Goal: Task Accomplishment & Management: Use online tool/utility

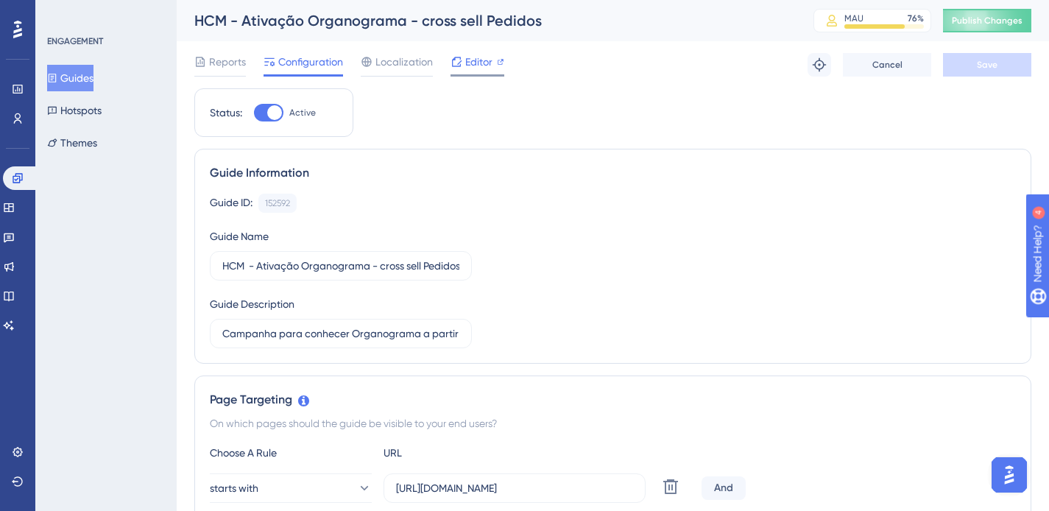
click at [483, 61] on span "Editor" at bounding box center [478, 62] width 27 height 18
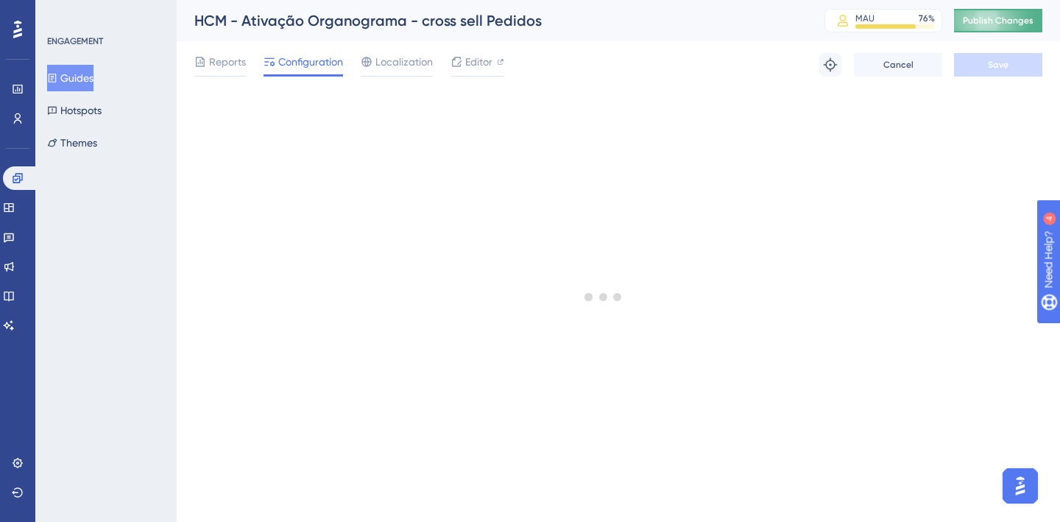
click at [1014, 13] on button "Publish Changes" at bounding box center [998, 21] width 88 height 24
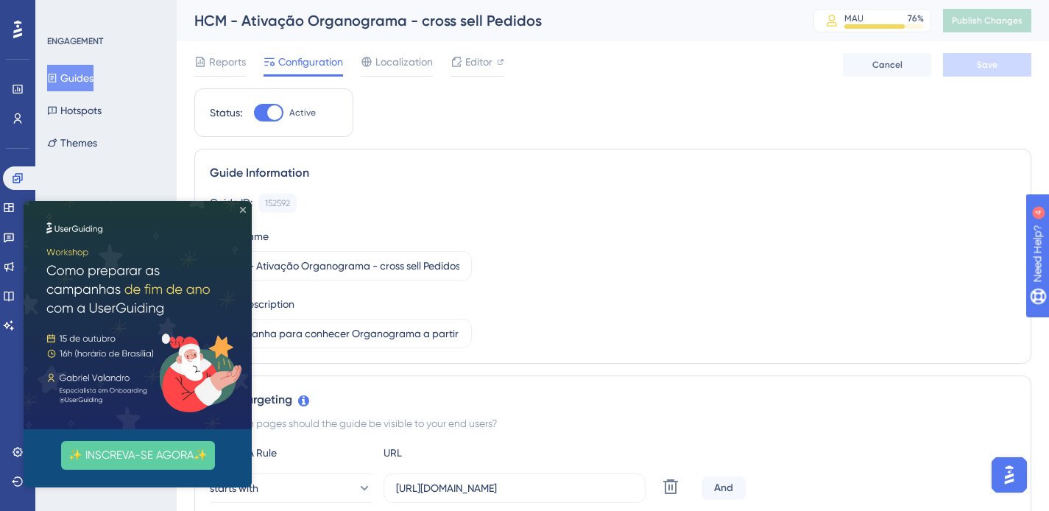
click at [243, 210] on icon "Close Preview" at bounding box center [243, 210] width 6 height 6
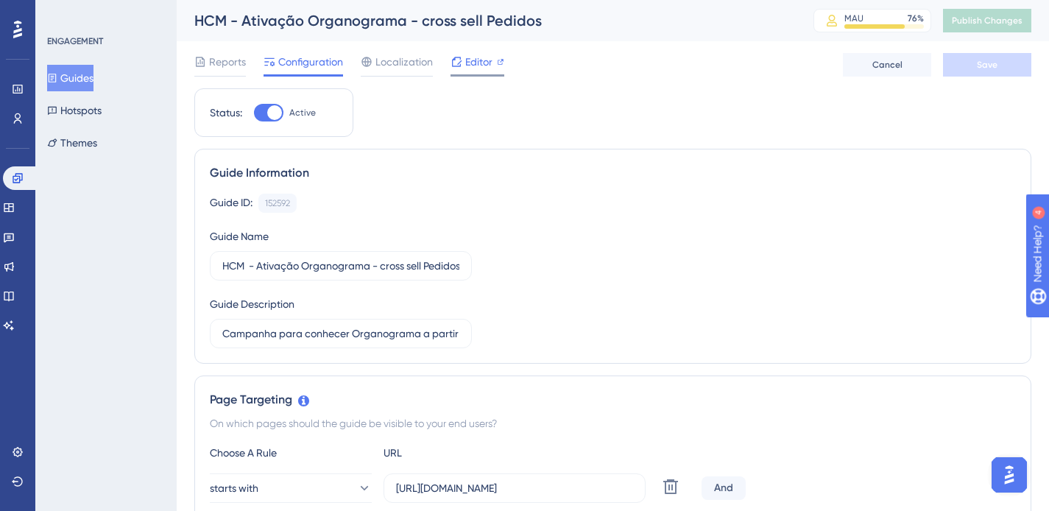
click at [478, 60] on span "Editor" at bounding box center [478, 62] width 27 height 18
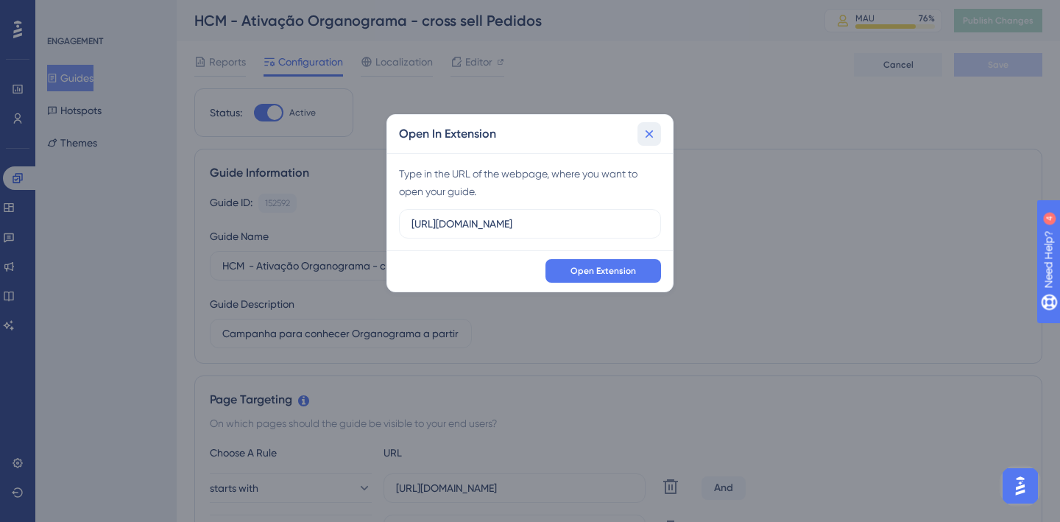
click at [649, 138] on icon at bounding box center [649, 134] width 15 height 15
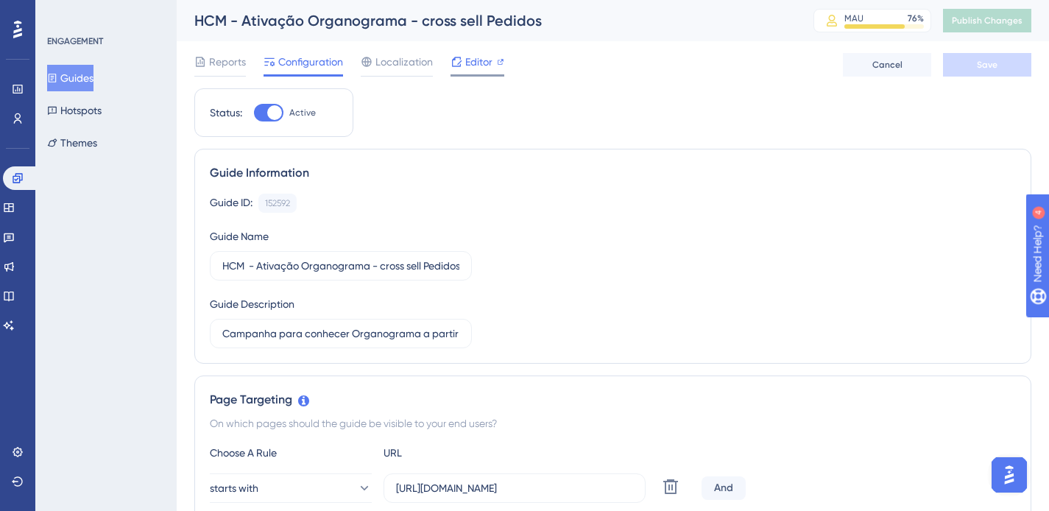
click at [471, 64] on span "Editor" at bounding box center [478, 62] width 27 height 18
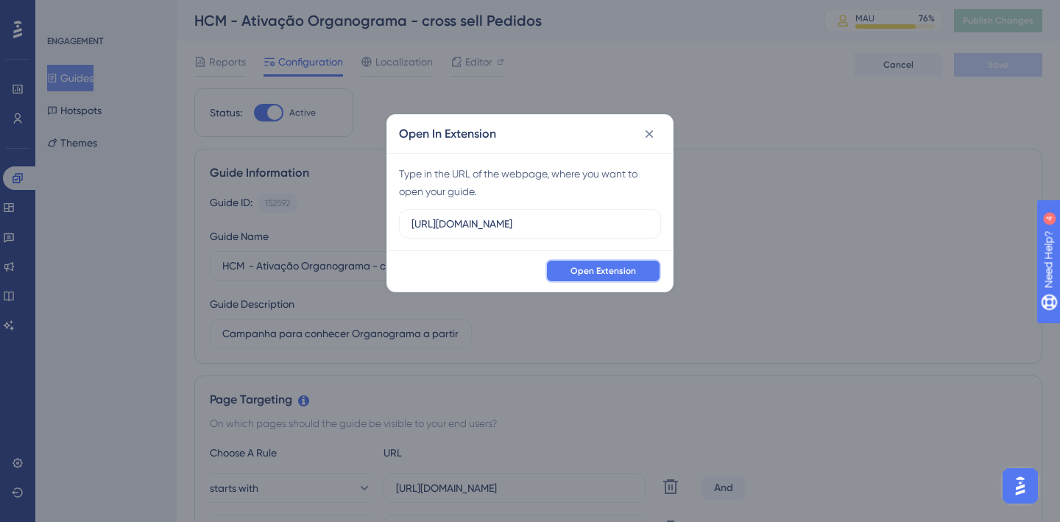
click at [593, 272] on span "Open Extension" at bounding box center [604, 271] width 66 height 12
click at [605, 273] on button "Open Extension" at bounding box center [603, 271] width 116 height 24
click at [645, 135] on icon at bounding box center [649, 134] width 15 height 15
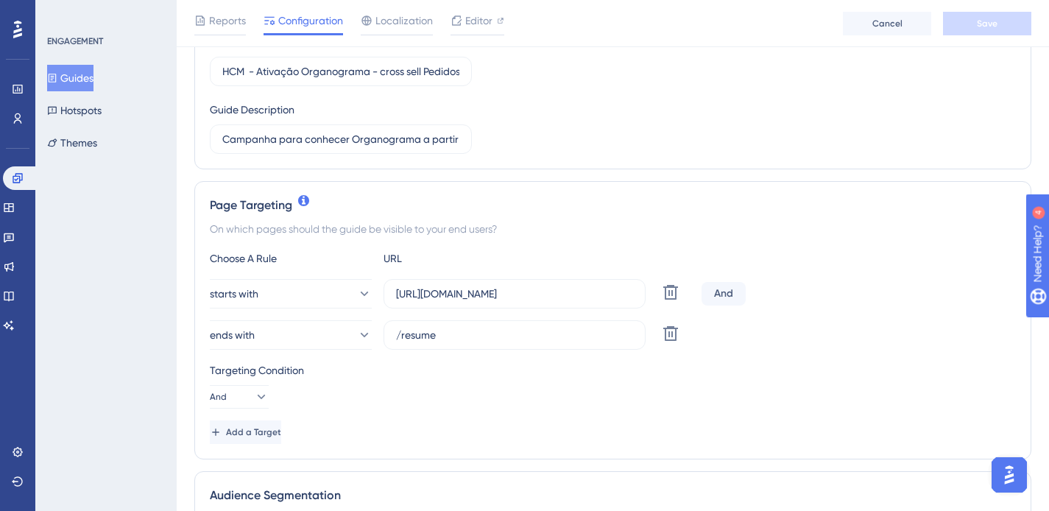
scroll to position [299, 0]
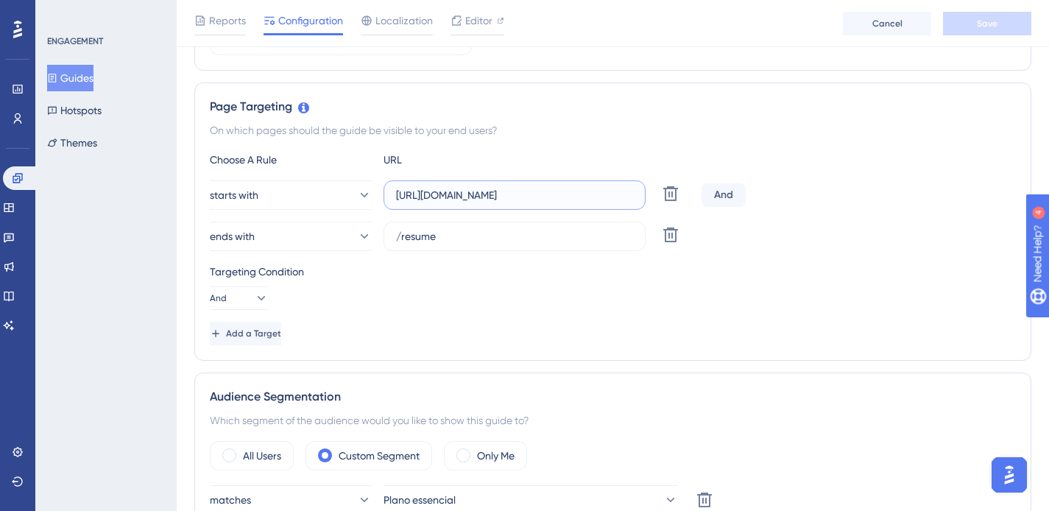
click at [554, 196] on input "[URL][DOMAIN_NAME]" at bounding box center [514, 195] width 237 height 16
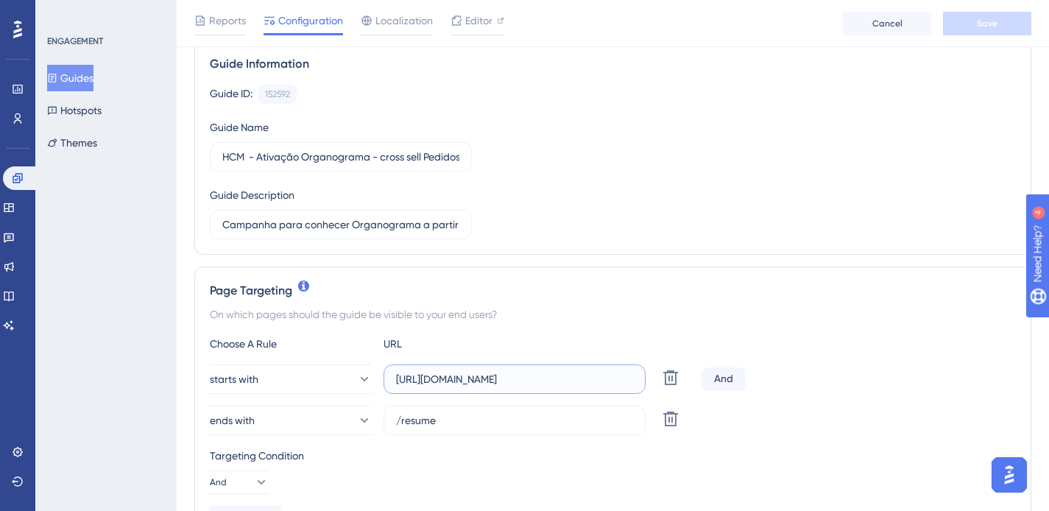
scroll to position [124, 0]
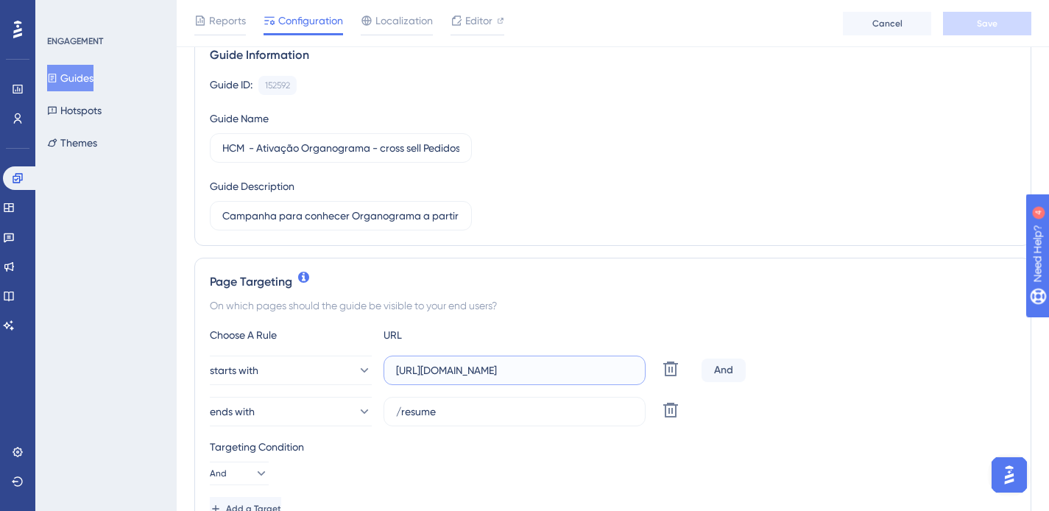
click at [569, 370] on input "[URL][DOMAIN_NAME]" at bounding box center [514, 370] width 237 height 16
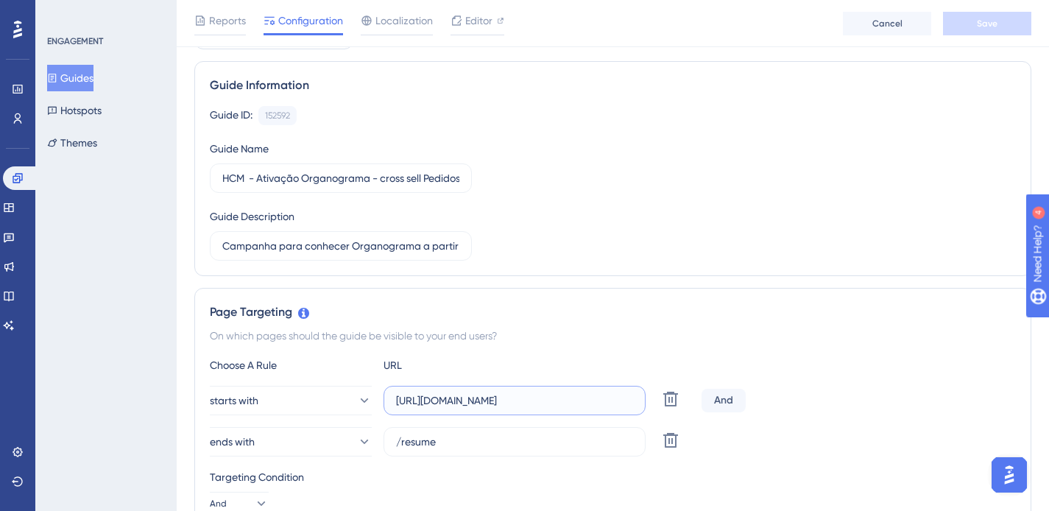
scroll to position [0, 0]
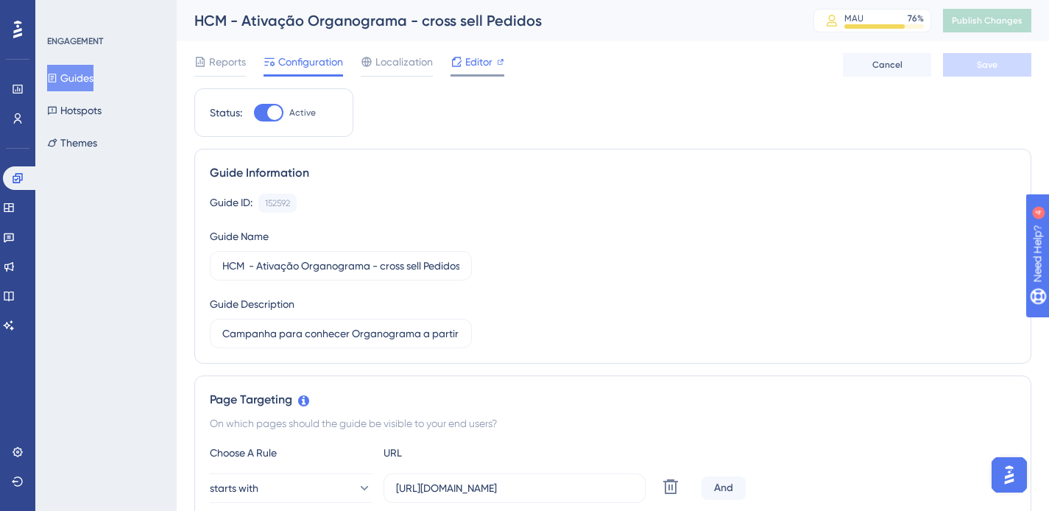
click at [475, 57] on span "Editor" at bounding box center [478, 62] width 27 height 18
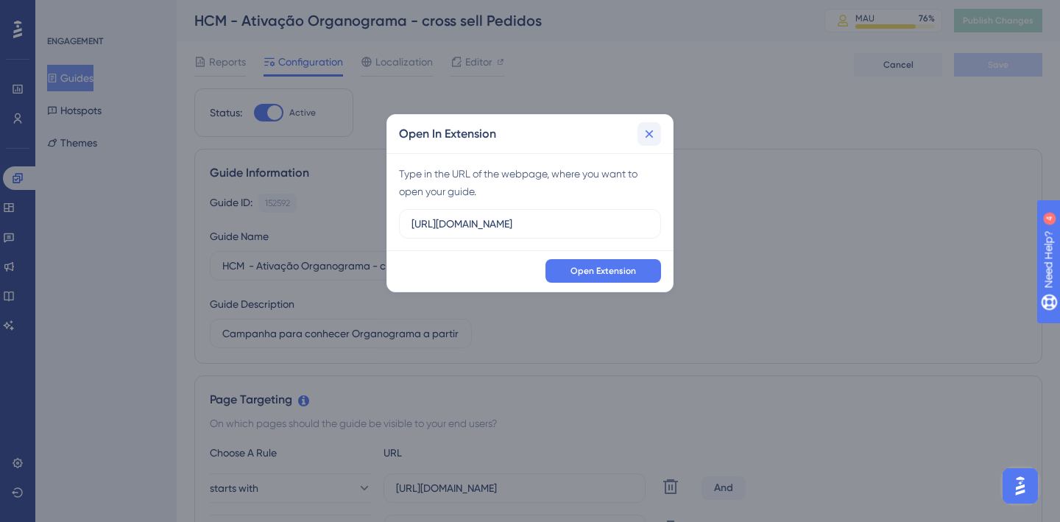
click at [655, 131] on icon at bounding box center [649, 134] width 15 height 15
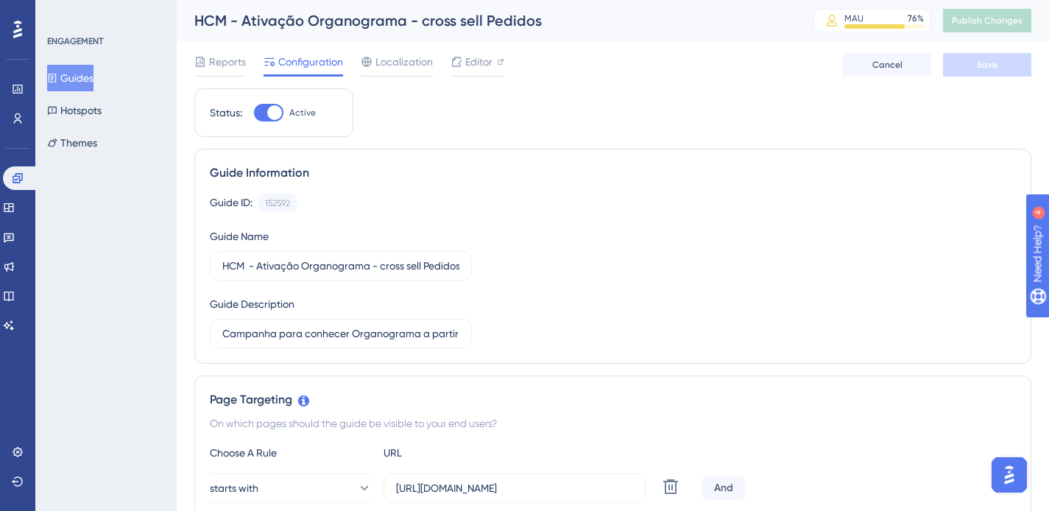
click at [75, 78] on button "Guides" at bounding box center [70, 78] width 46 height 27
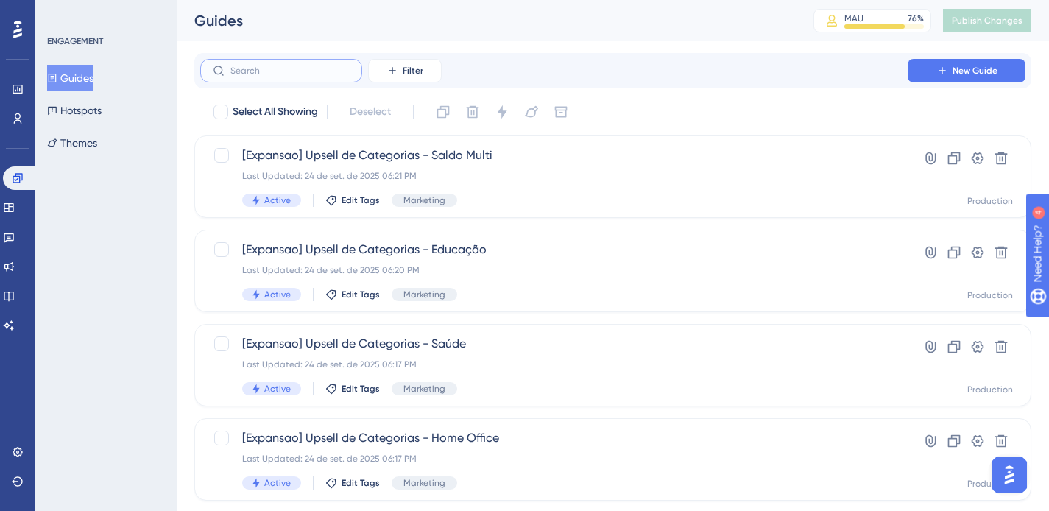
click at [301, 74] on input "text" at bounding box center [289, 71] width 119 height 10
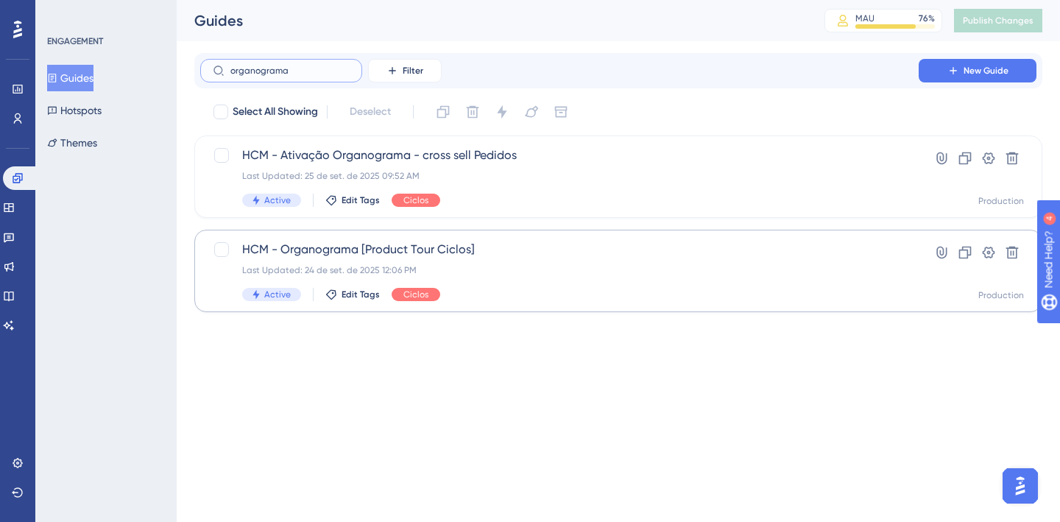
type input "organograma"
click at [335, 255] on span "HCM - Organograma [Product Tour Ciclos]" at bounding box center [559, 250] width 635 height 18
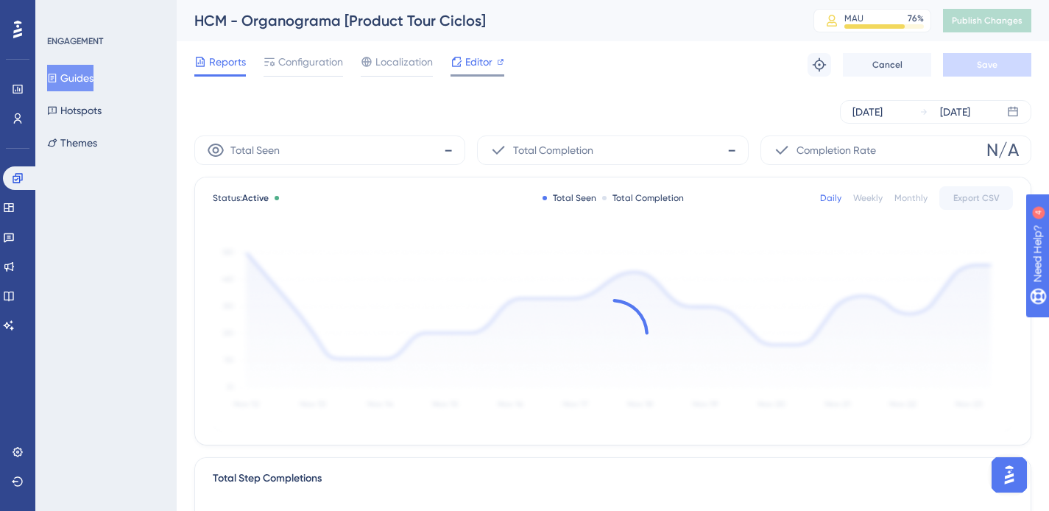
click at [476, 62] on span "Editor" at bounding box center [478, 62] width 27 height 18
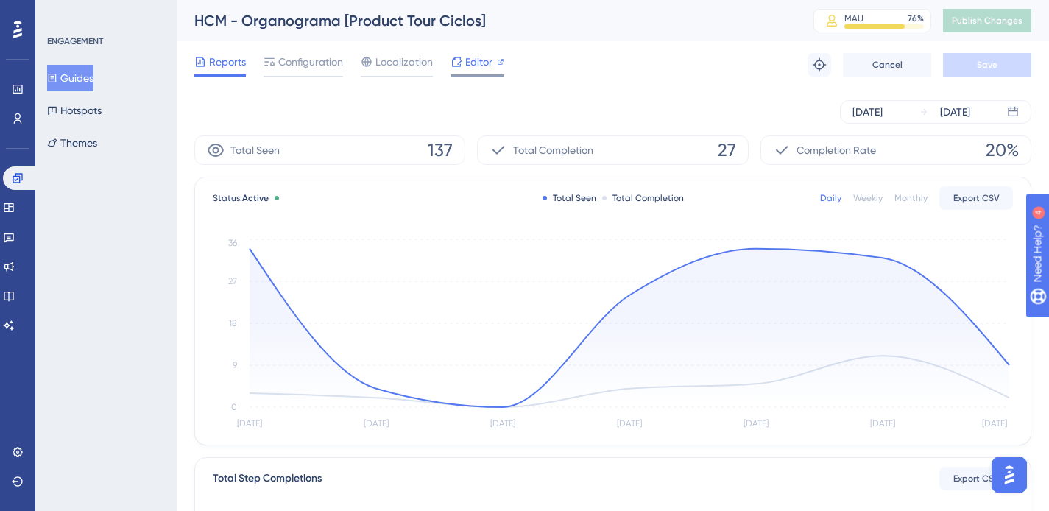
click at [476, 64] on span "Editor" at bounding box center [478, 62] width 27 height 18
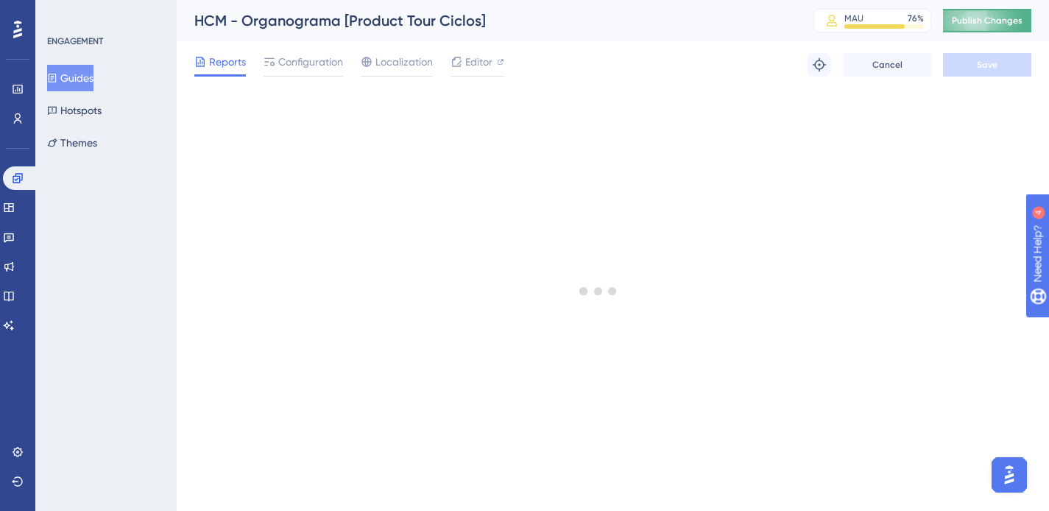
click at [986, 10] on button "Publish Changes" at bounding box center [987, 21] width 88 height 24
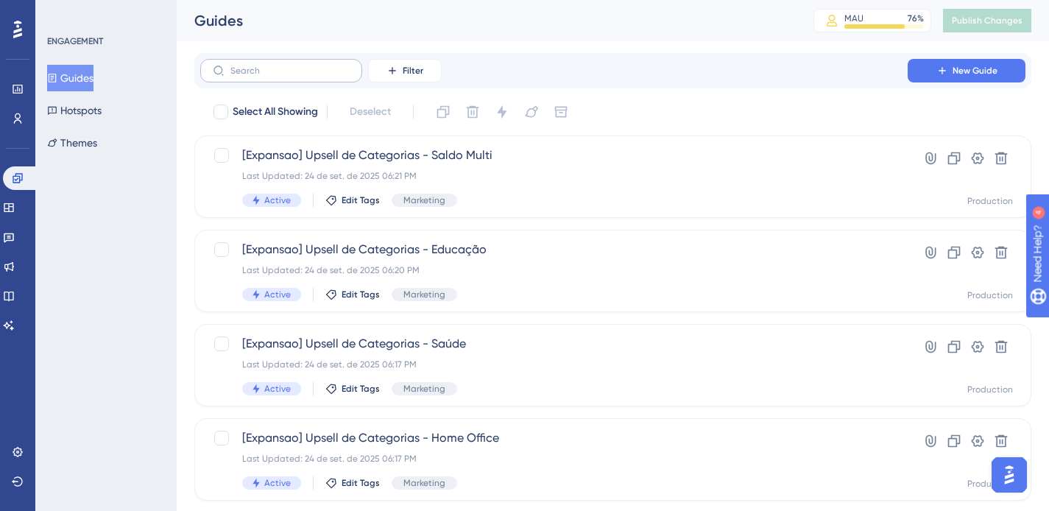
click at [295, 80] on label at bounding box center [281, 71] width 162 height 24
click at [295, 76] on input "text" at bounding box center [289, 71] width 119 height 10
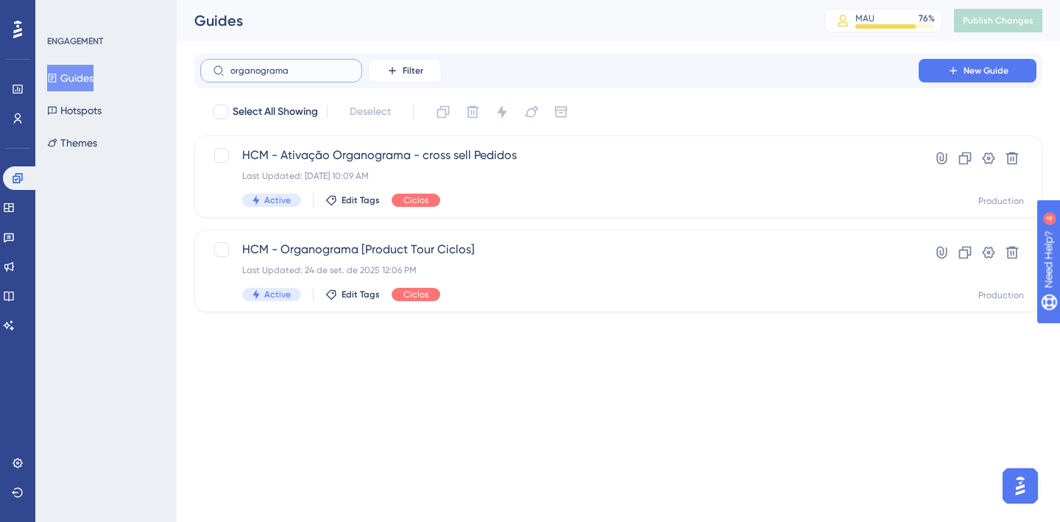
type input "organograma"
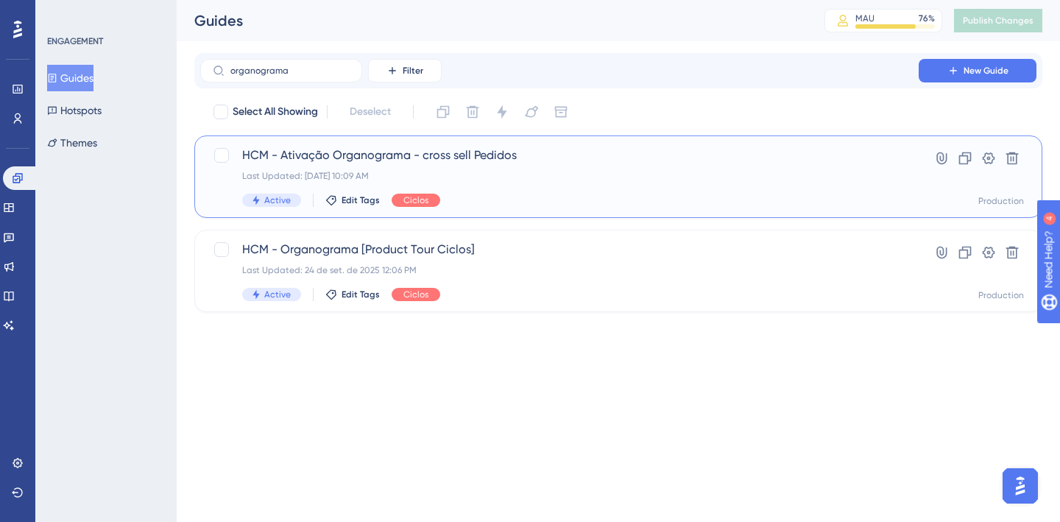
click at [395, 153] on span "HCM - Ativação Organograma - cross sell Pedidos" at bounding box center [559, 155] width 635 height 18
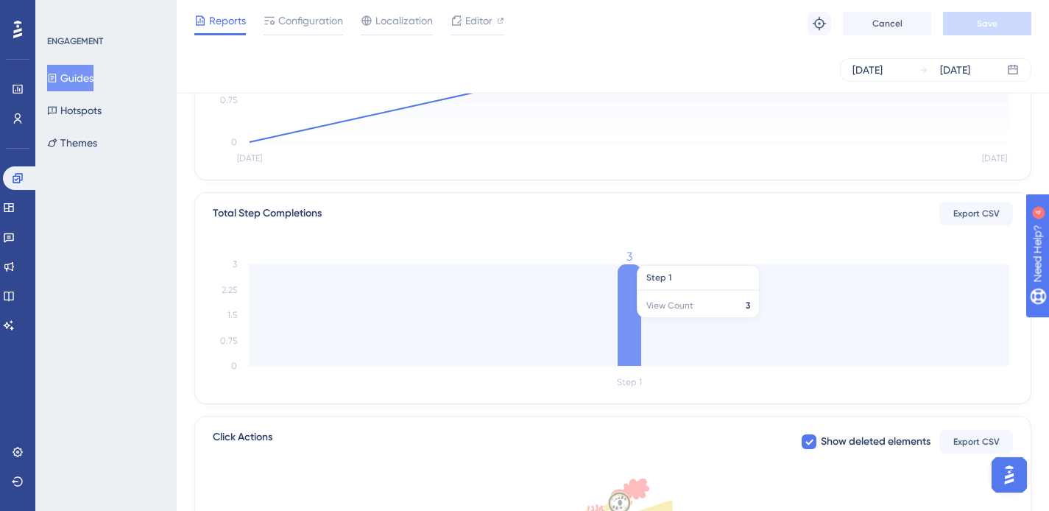
scroll to position [235, 0]
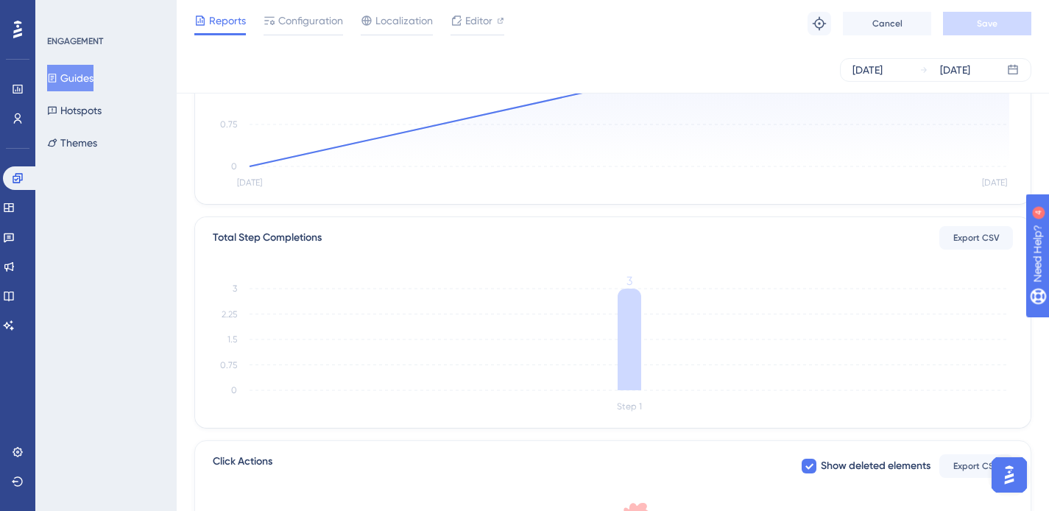
click at [73, 75] on button "Guides" at bounding box center [70, 78] width 46 height 27
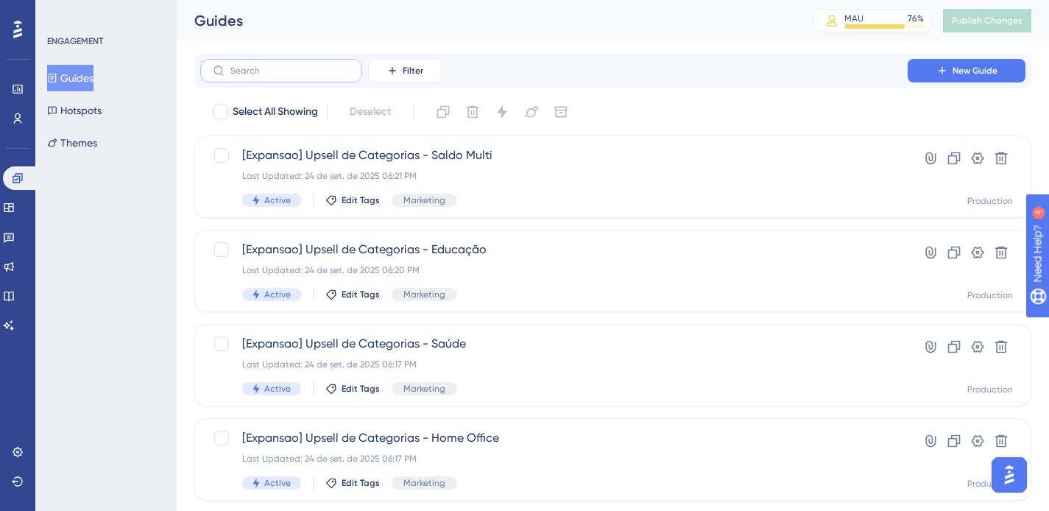
click at [295, 60] on label at bounding box center [281, 71] width 162 height 24
click at [295, 66] on input "text" at bounding box center [289, 71] width 119 height 10
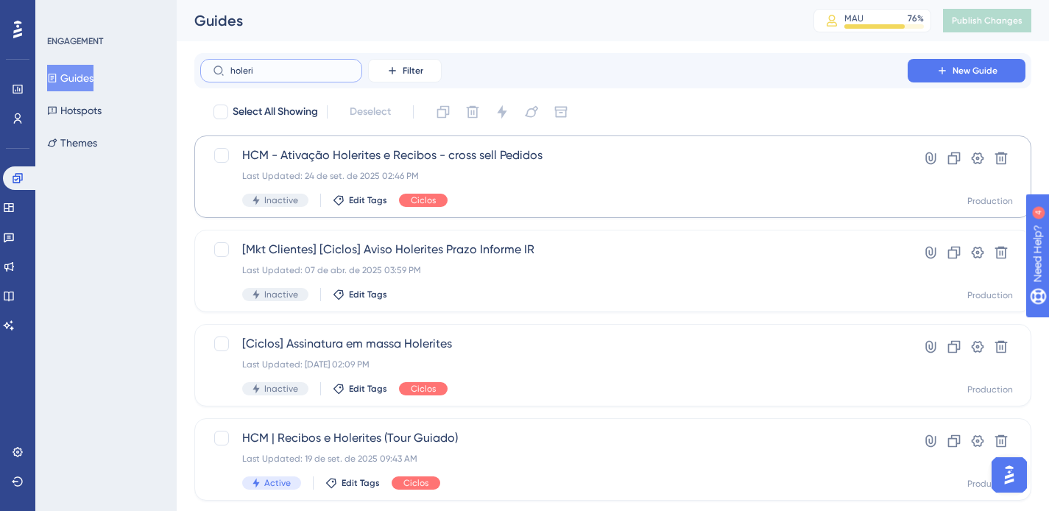
type input "holeri"
click at [561, 191] on div "HCM - Ativação Holerites e Recibos - cross sell Pedidos Last Updated: 24 de set…" at bounding box center [554, 176] width 624 height 60
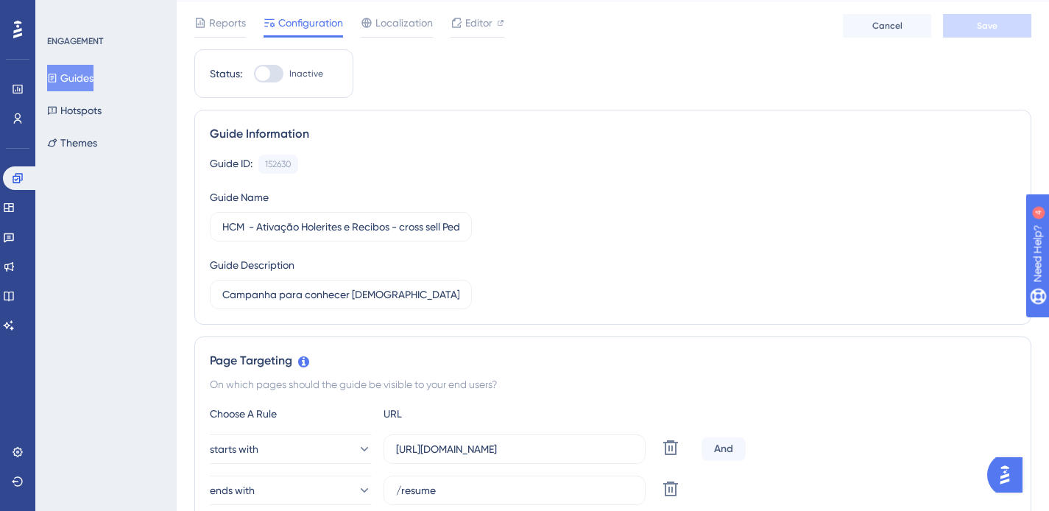
scroll to position [96, 0]
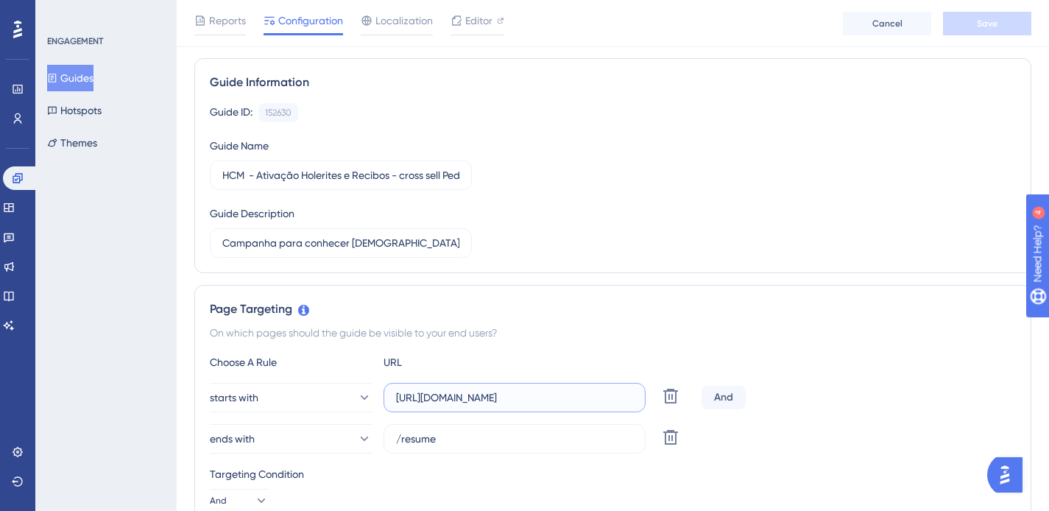
click at [543, 396] on input "[URL][DOMAIN_NAME]" at bounding box center [514, 397] width 237 height 16
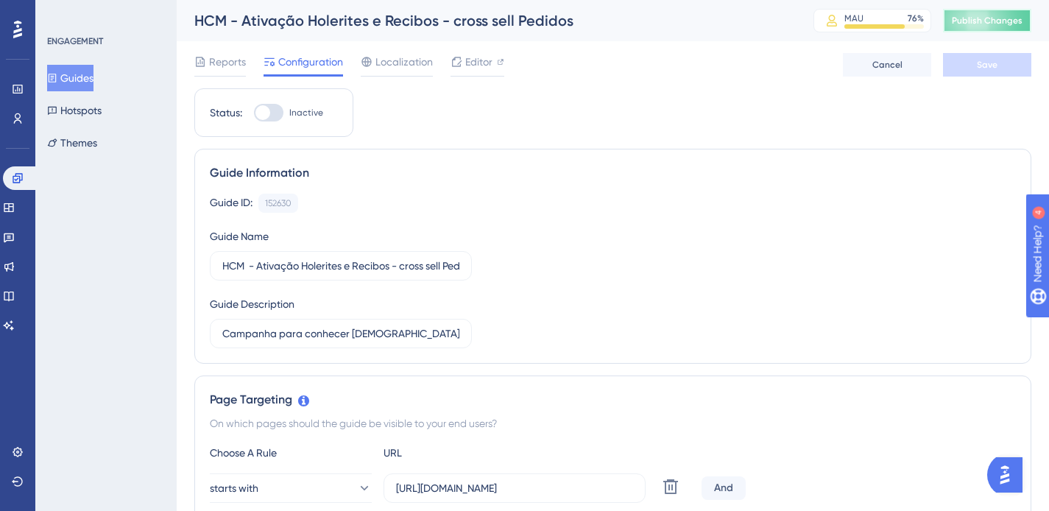
click at [1009, 21] on span "Publish Changes" at bounding box center [987, 21] width 71 height 12
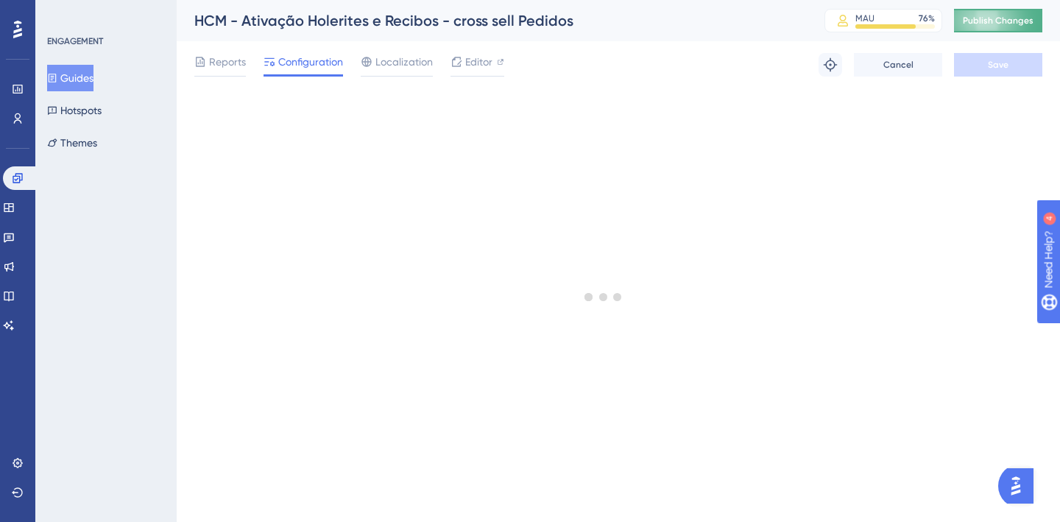
click at [1003, 21] on button "Publish Changes" at bounding box center [998, 21] width 88 height 24
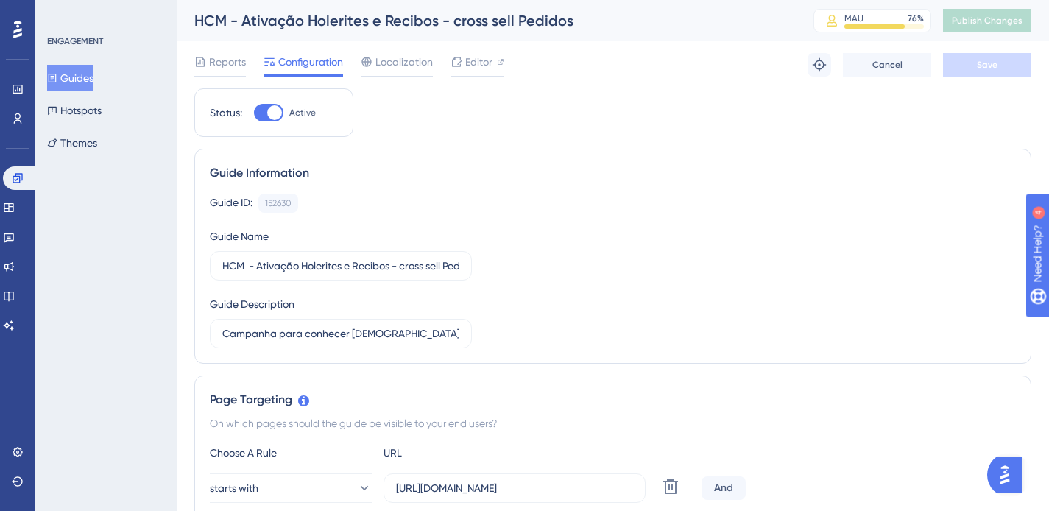
click at [716, 264] on div "Guide ID: 152630 Copy Guide Name HCM - Ativação Holerites e Recibos - cross sel…" at bounding box center [613, 271] width 806 height 155
